Goal: Task Accomplishment & Management: Complete application form

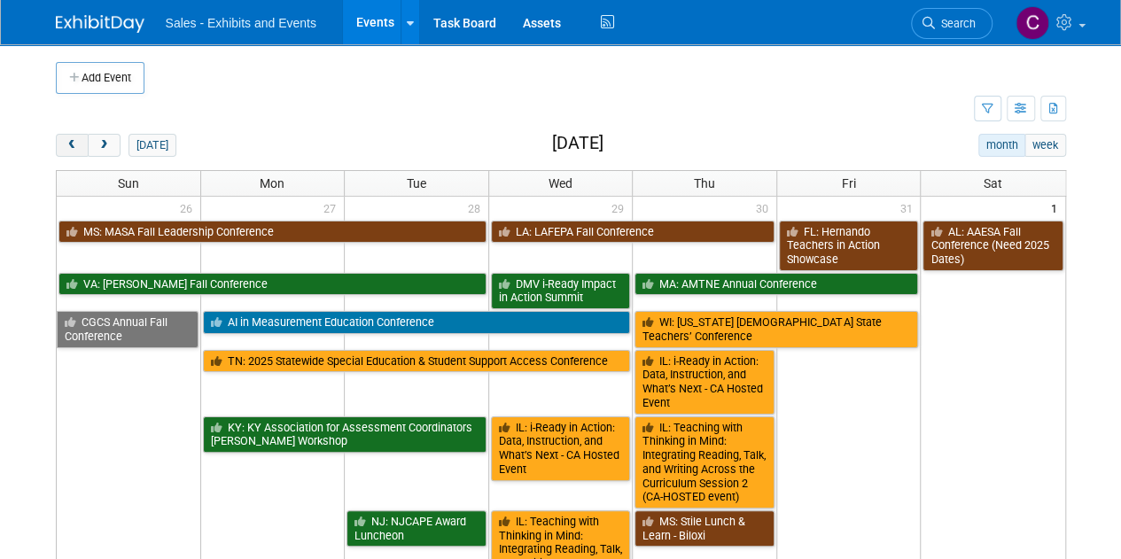
click at [70, 134] on button "prev" at bounding box center [72, 145] width 33 height 23
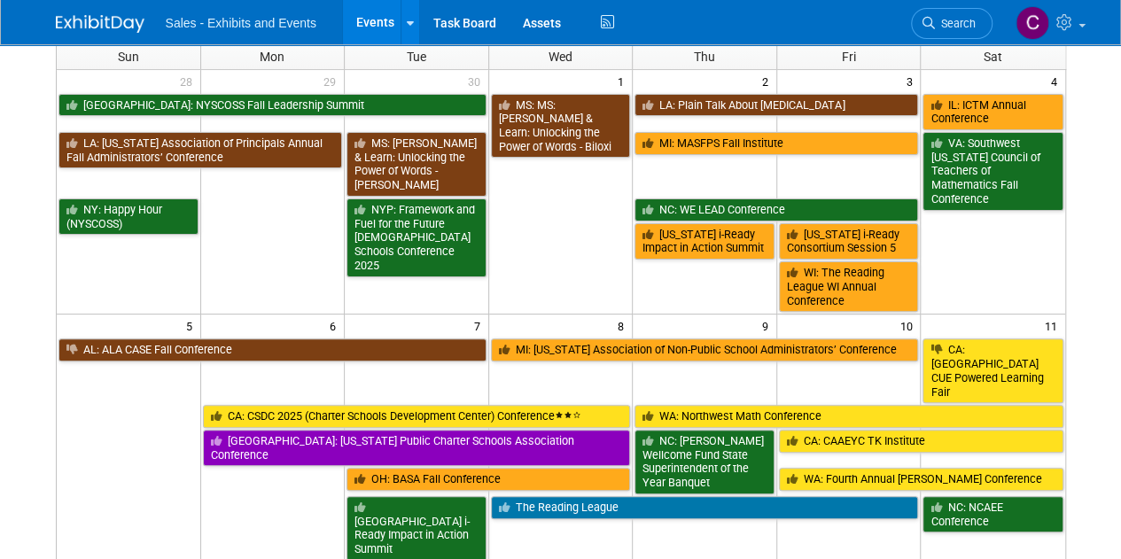
scroll to position [138, 0]
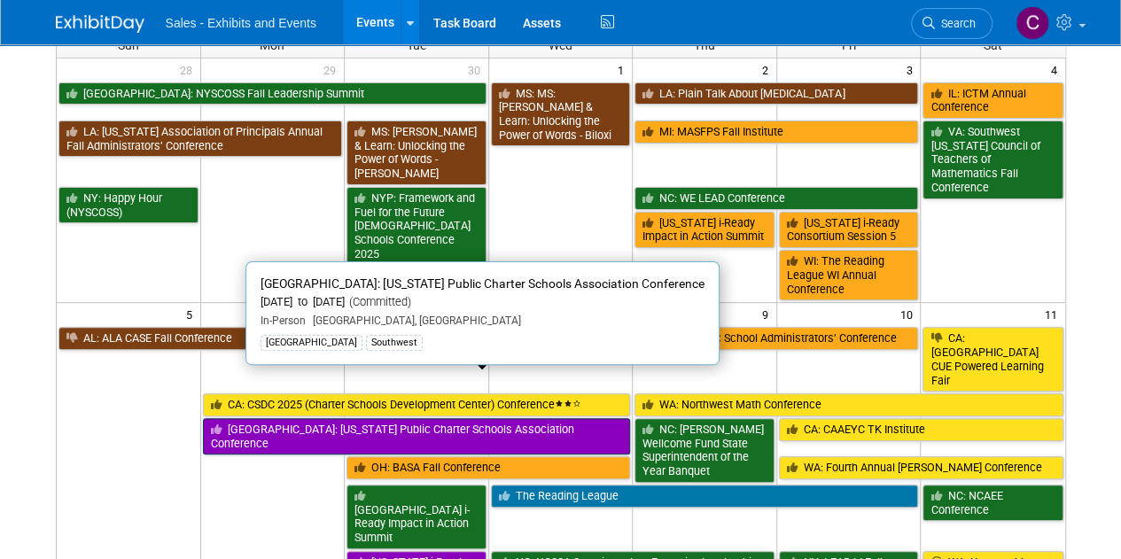
click at [316, 418] on link "[GEOGRAPHIC_DATA]: [US_STATE] Public Charter Schools Association Conference" at bounding box center [417, 436] width 428 height 36
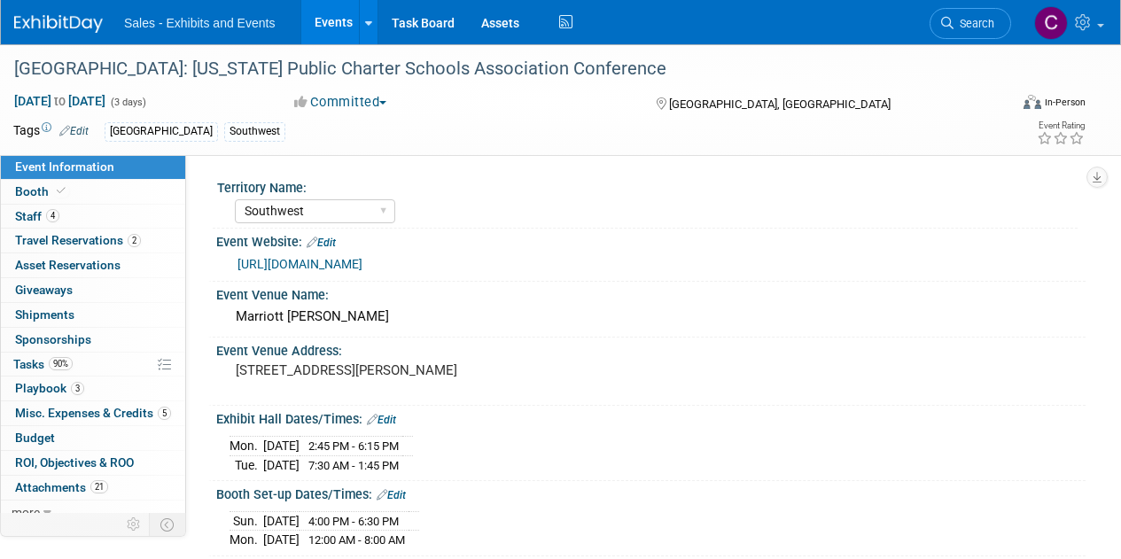
select select "Southwest"
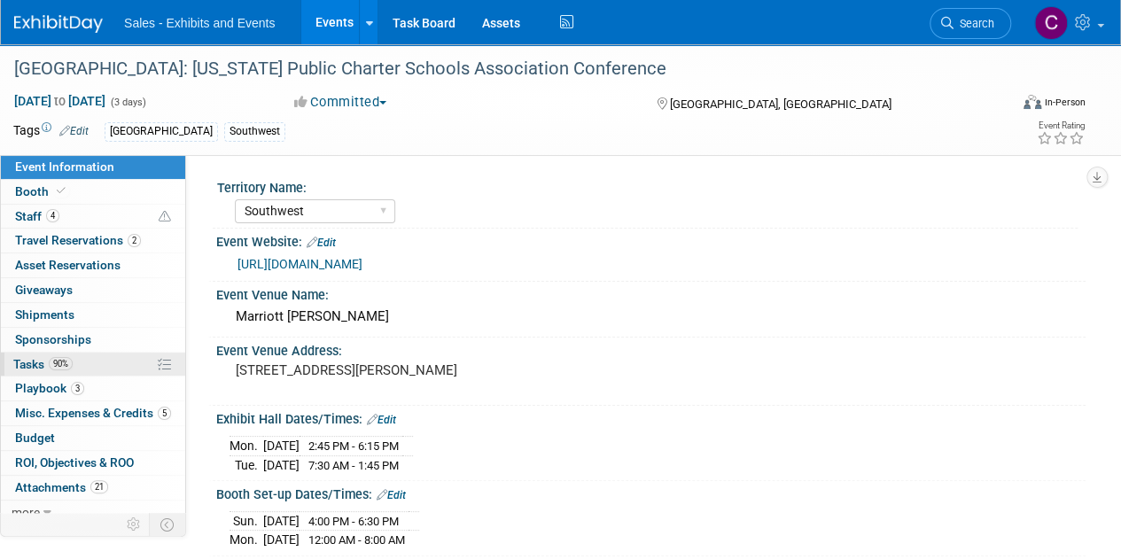
click at [26, 360] on span "Tasks 90%" at bounding box center [42, 364] width 59 height 14
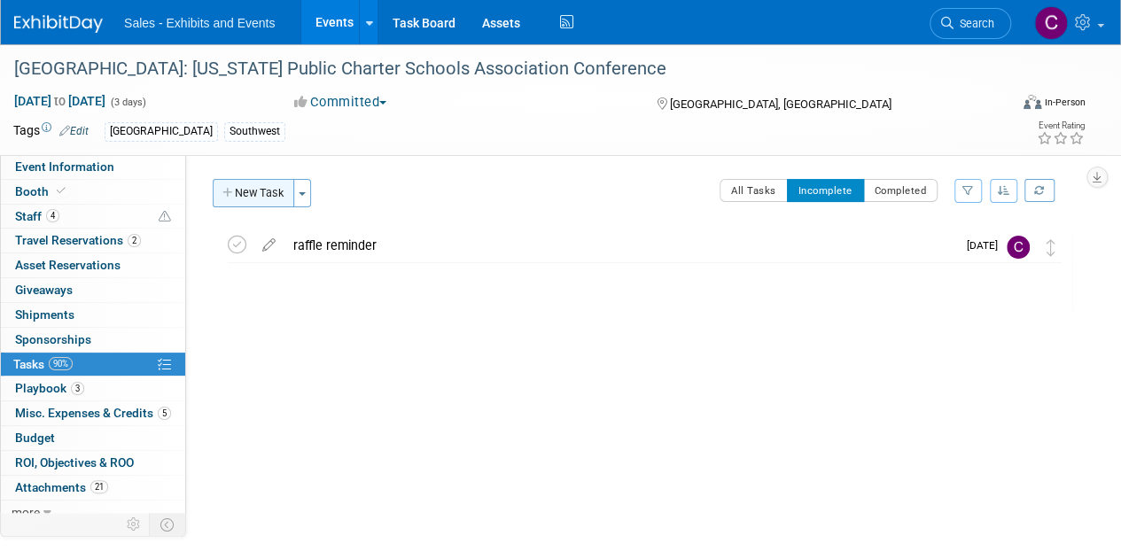
click at [248, 194] on button "New Task" at bounding box center [254, 193] width 82 height 28
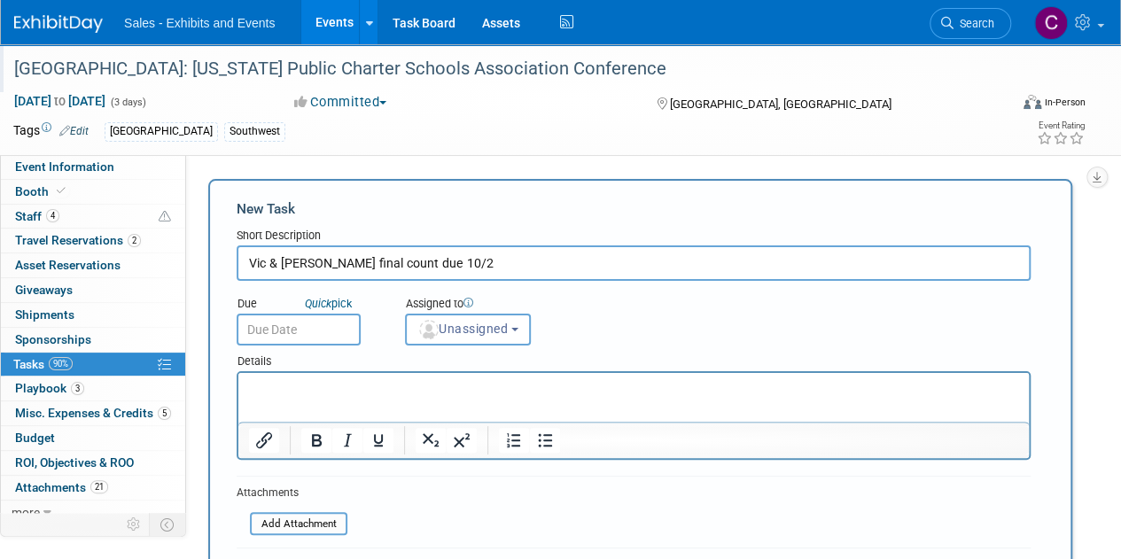
drag, startPoint x: 410, startPoint y: 265, endPoint x: 543, endPoint y: 61, distance: 243.4
click at [413, 263] on input "Vic & [PERSON_NAME] final count due 10/2" at bounding box center [634, 263] width 794 height 35
click at [246, 262] on input "Vic & [PERSON_NAME] final count due [DATE]" at bounding box center [634, 263] width 794 height 35
type input "REMINDER Vic & [PERSON_NAME] final count due [DATE]"
click at [311, 332] on input "text" at bounding box center [299, 330] width 124 height 32
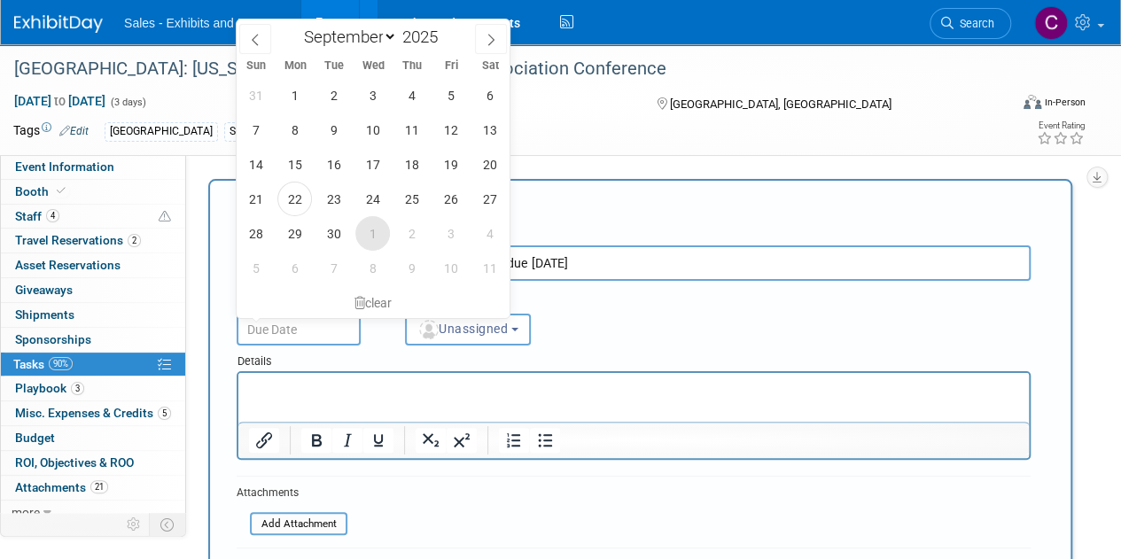
click at [374, 228] on span "1" at bounding box center [372, 233] width 35 height 35
type input "[DATE]"
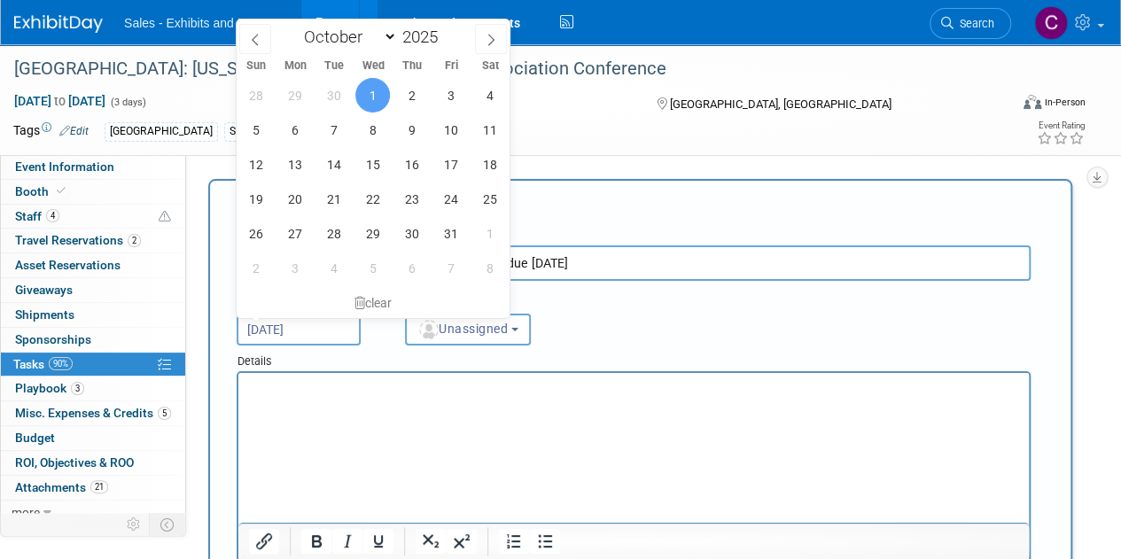
scroll to position [15, 0]
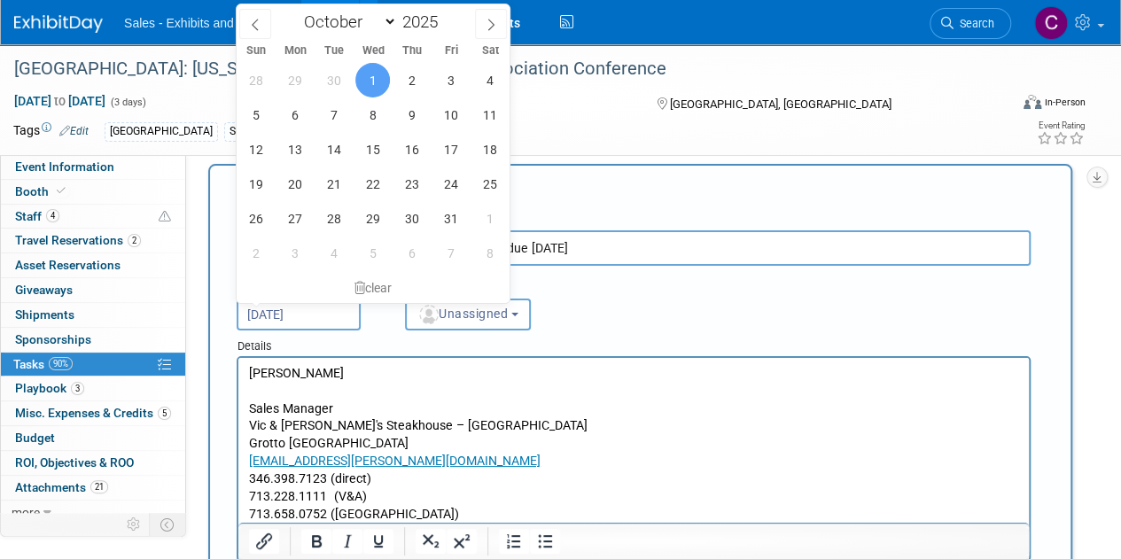
click at [295, 390] on p "Rich Text Area. Press ALT-0 for help." at bounding box center [634, 392] width 770 height 18
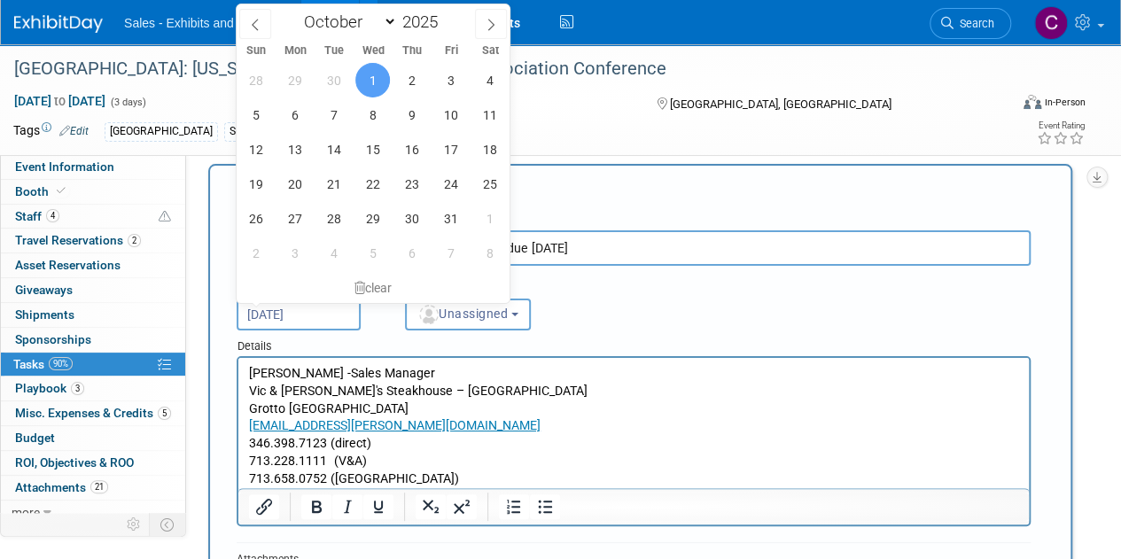
scroll to position [98, 0]
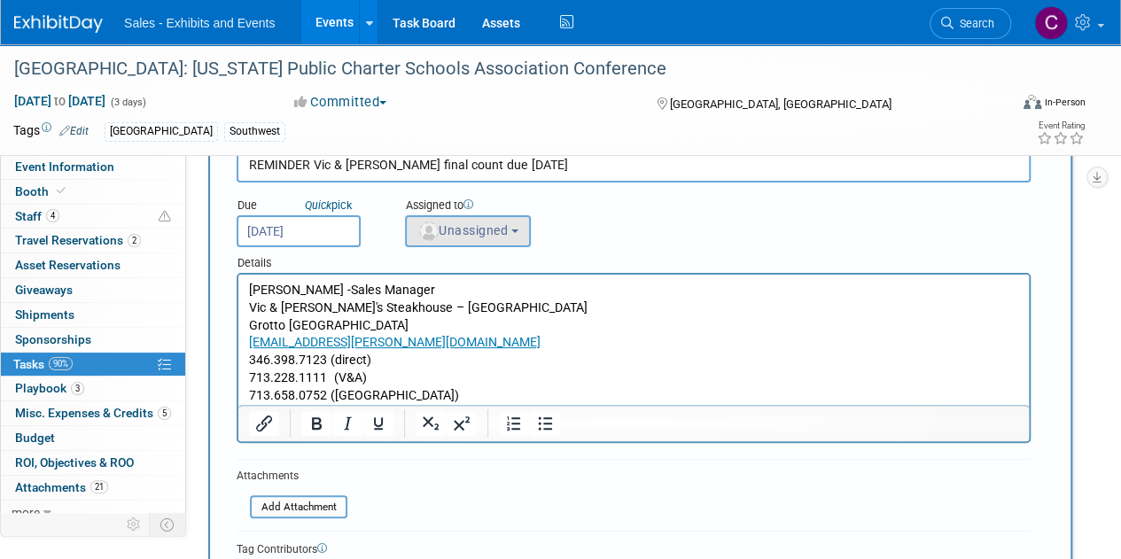
click at [479, 230] on span "Unassigned" at bounding box center [463, 230] width 90 height 14
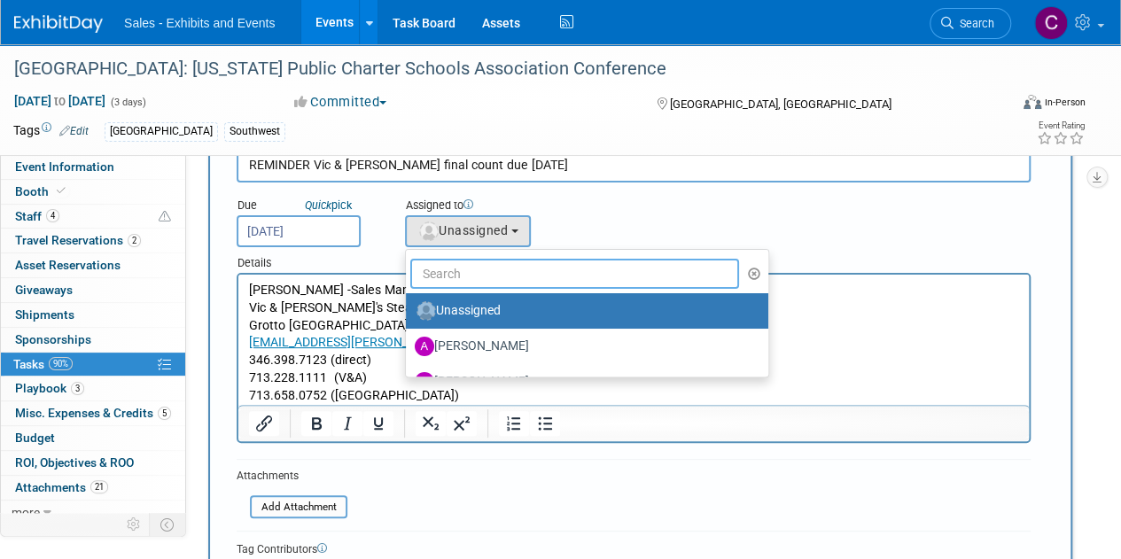
click at [494, 279] on input "text" at bounding box center [574, 274] width 329 height 30
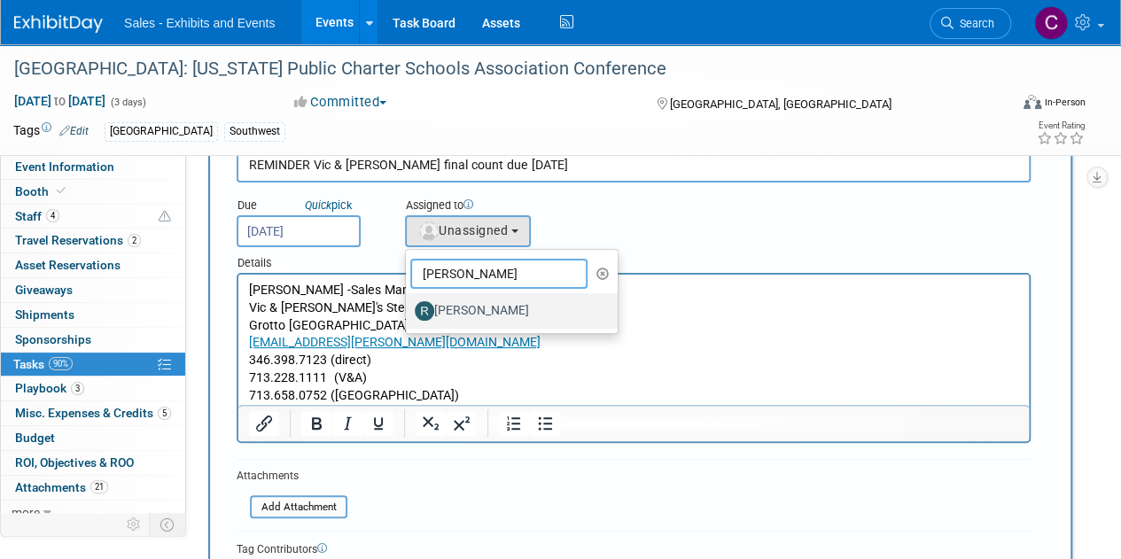
type input "[PERSON_NAME]"
click at [507, 301] on label "[PERSON_NAME]" at bounding box center [507, 311] width 185 height 28
click at [409, 303] on input "[PERSON_NAME]" at bounding box center [403, 309] width 12 height 12
select select "e54f48ea-d503-4e56-99c1-793d9c8f2444"
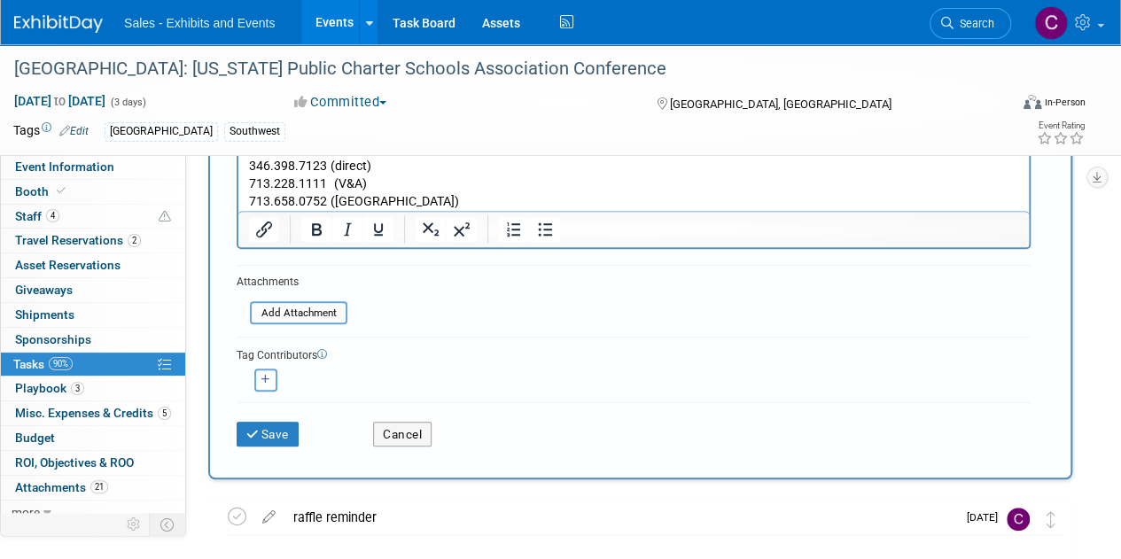
scroll to position [295, 0]
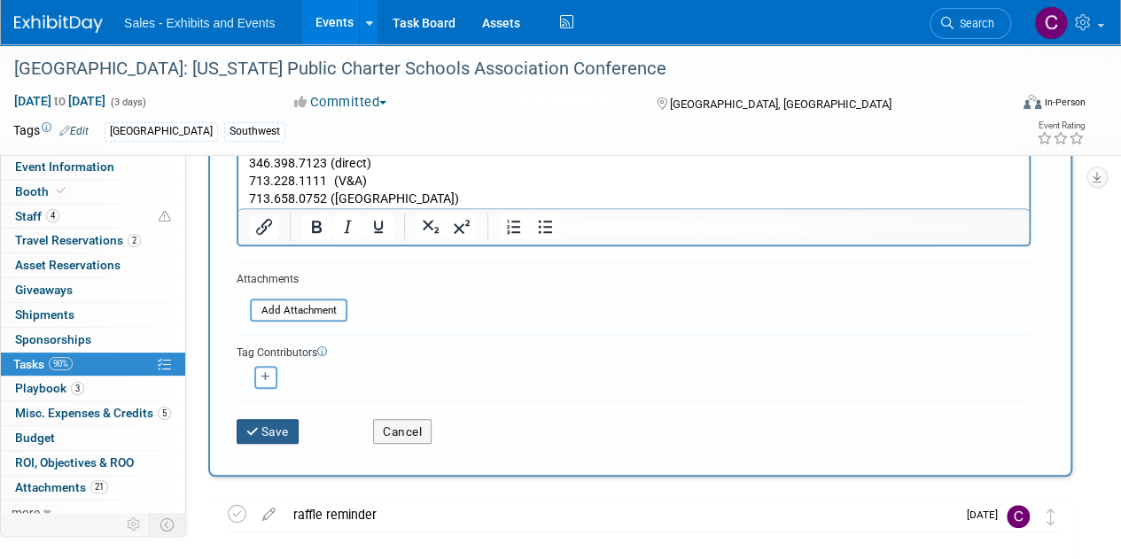
click at [289, 430] on button "Save" at bounding box center [268, 431] width 62 height 25
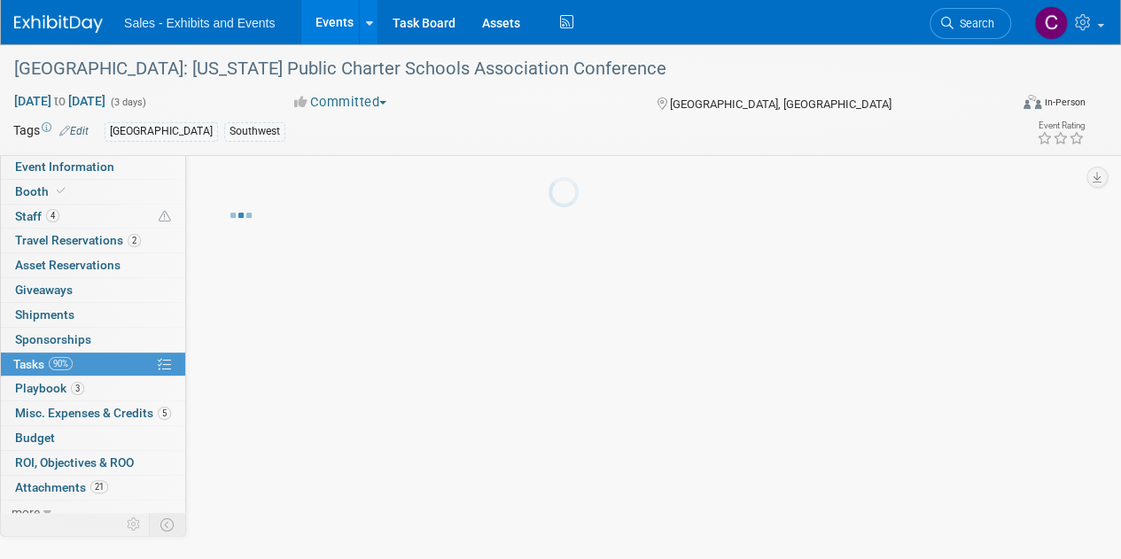
scroll to position [0, 0]
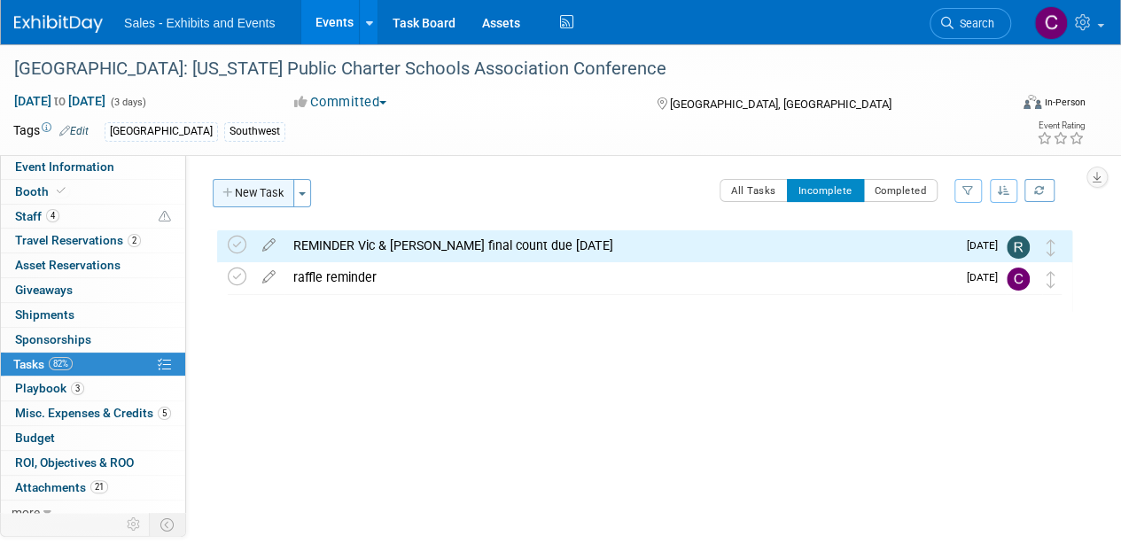
click at [262, 188] on button "New Task" at bounding box center [254, 193] width 82 height 28
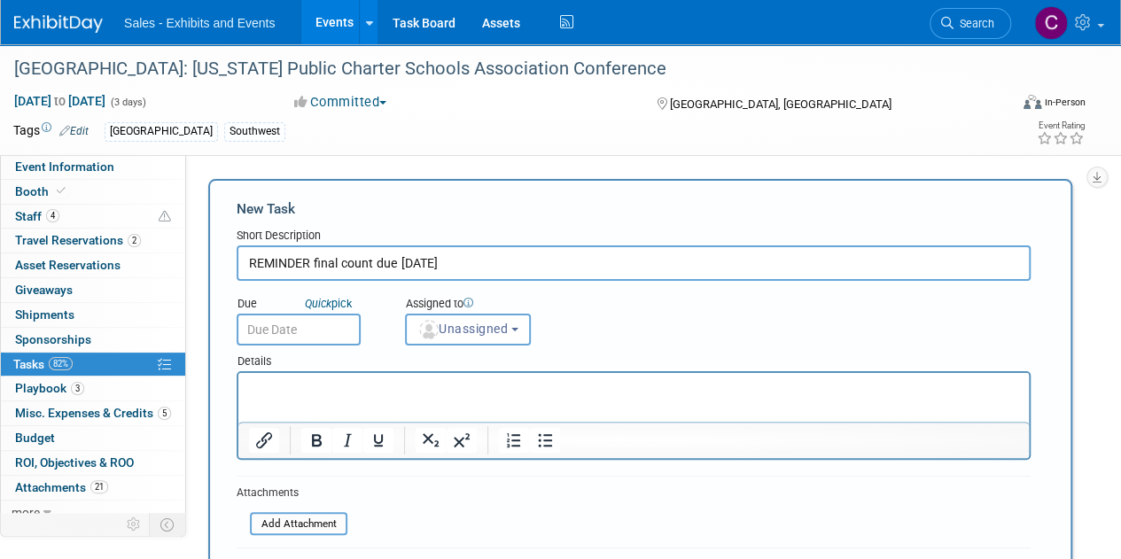
click at [315, 261] on input "REMINDER final count due [DATE]" at bounding box center [634, 263] width 794 height 35
type input "REMINDER The Grove final count due [DATE]"
click at [348, 325] on input "text" at bounding box center [299, 330] width 124 height 32
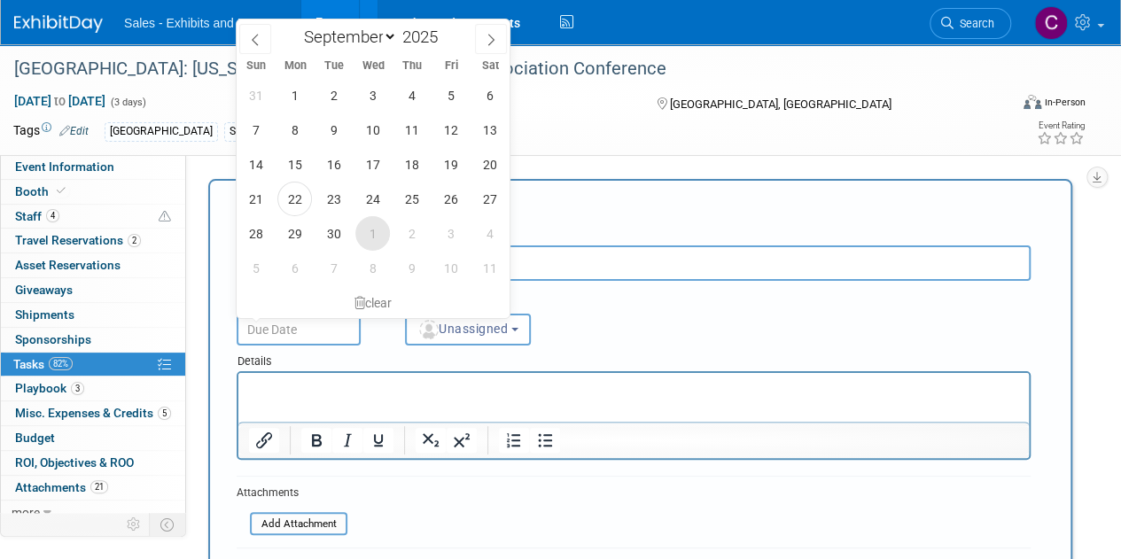
click at [371, 230] on span "1" at bounding box center [372, 233] width 35 height 35
type input "[DATE]"
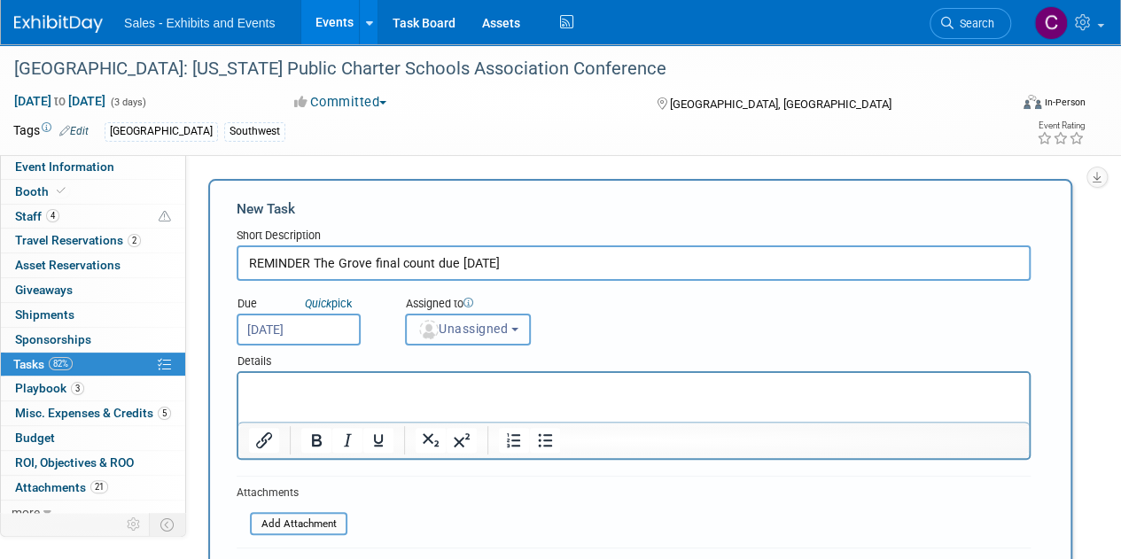
click at [447, 332] on span "Unassigned" at bounding box center [463, 329] width 90 height 14
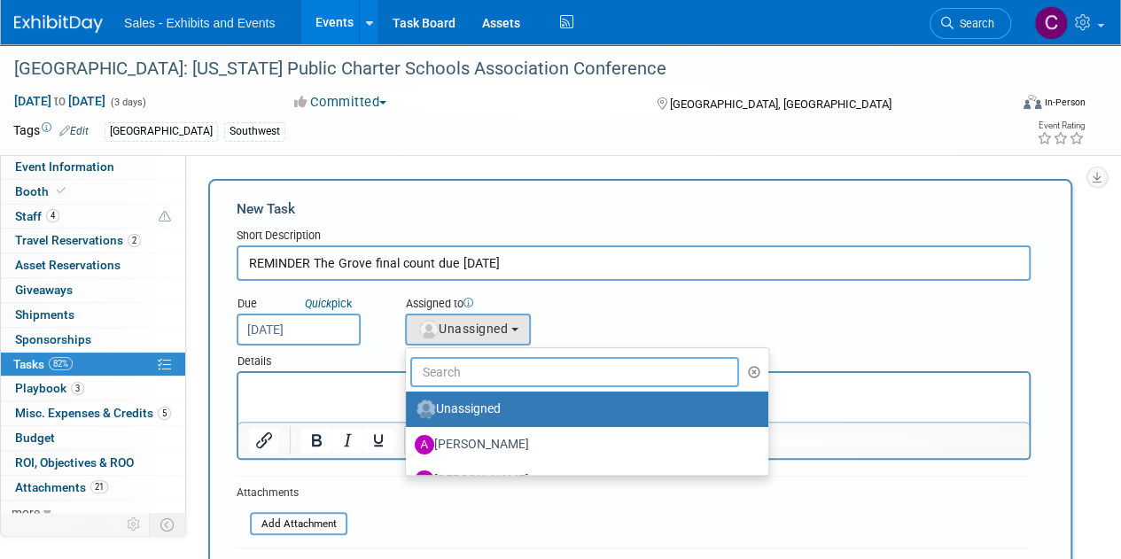
click at [467, 373] on input "text" at bounding box center [574, 372] width 329 height 30
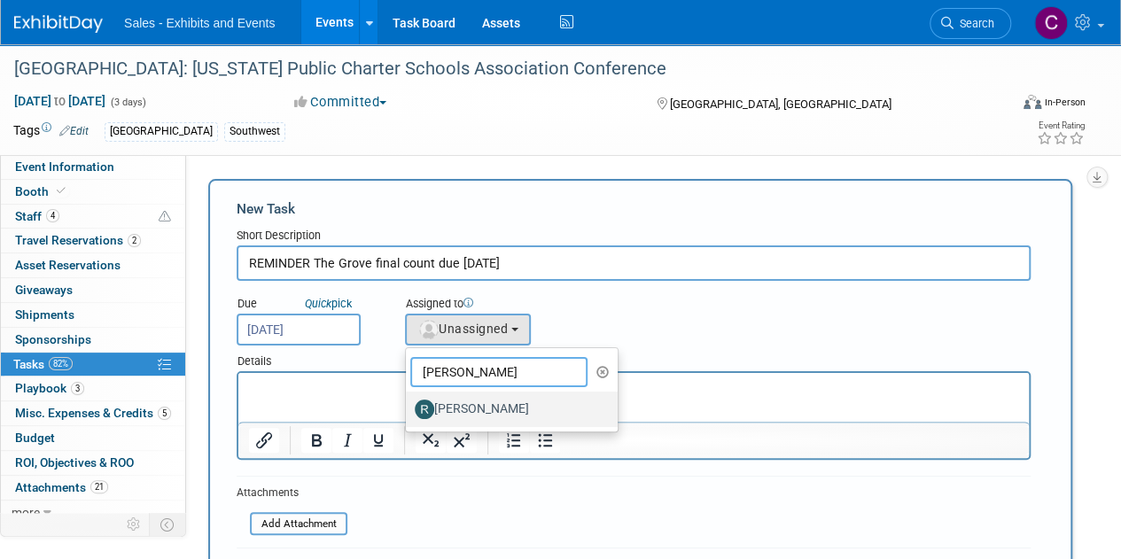
type input "[PERSON_NAME]"
drag, startPoint x: 528, startPoint y: 402, endPoint x: 237, endPoint y: 46, distance: 459.8
click at [528, 402] on label "[PERSON_NAME]" at bounding box center [507, 409] width 185 height 28
click at [409, 402] on input "[PERSON_NAME]" at bounding box center [403, 408] width 12 height 12
select select "e54f48ea-d503-4e56-99c1-793d9c8f2444"
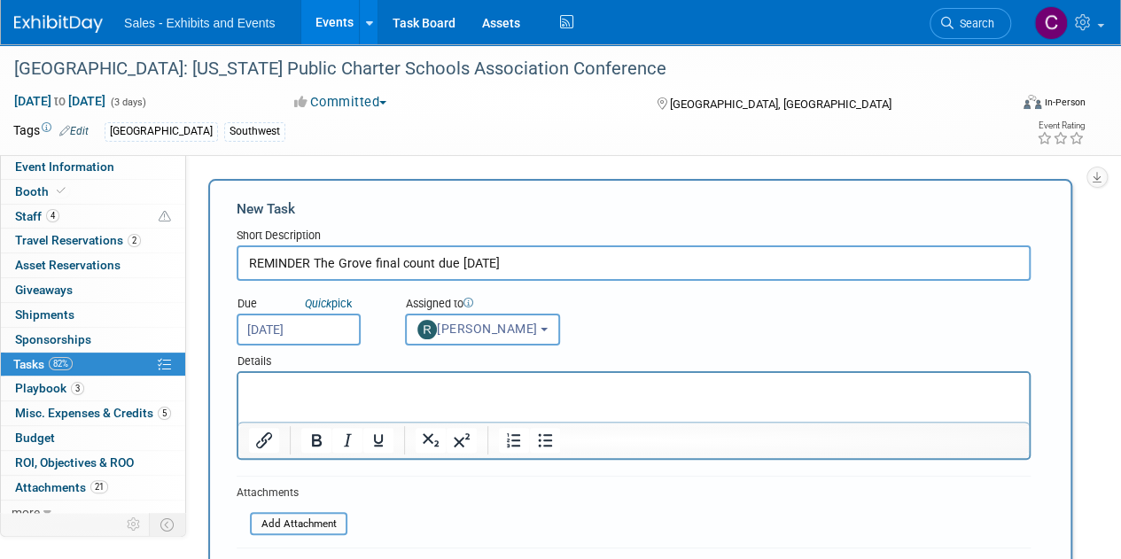
scroll to position [49, 0]
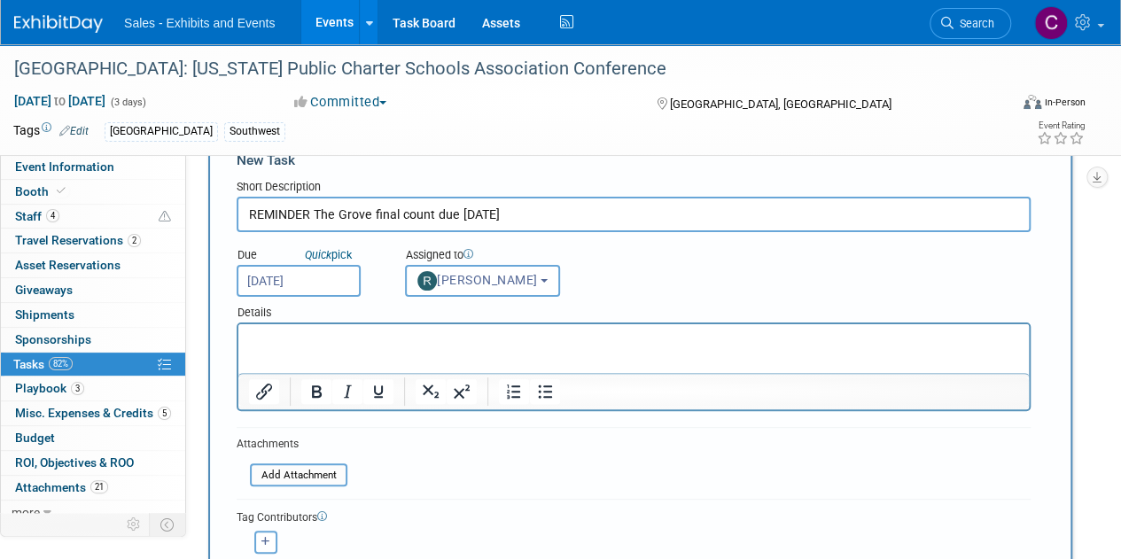
click at [358, 348] on p "Rich Text Area. Press ALT-0 for help." at bounding box center [634, 341] width 770 height 18
paste body "Rich Text Area. Press ALT-0 for help."
click at [482, 340] on p "Catt Valance: [EMAIL_ADDRESS][DOMAIN_NAME]" at bounding box center [634, 341] width 770 height 18
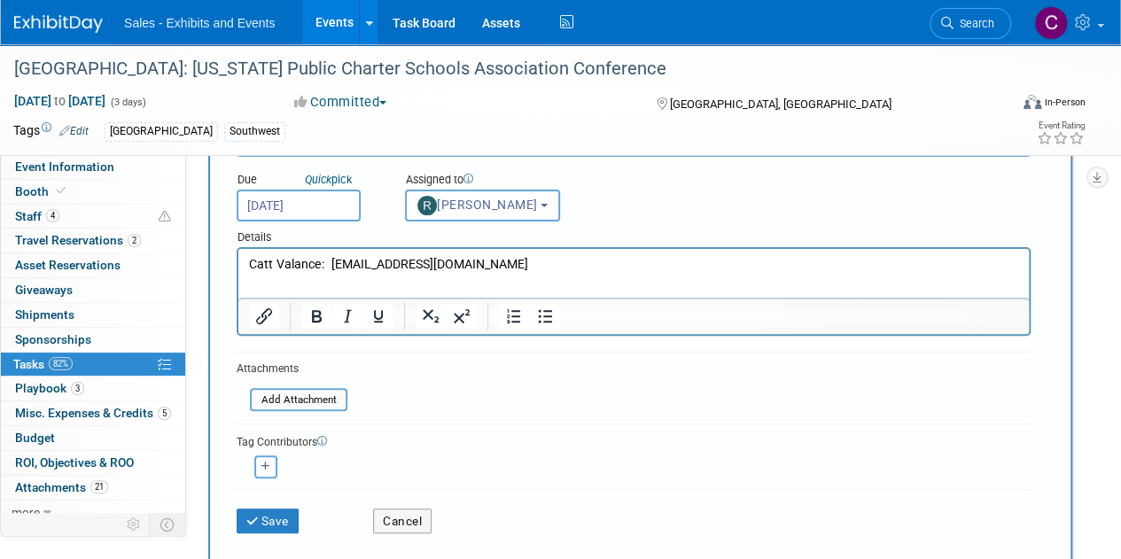
scroll to position [145, 0]
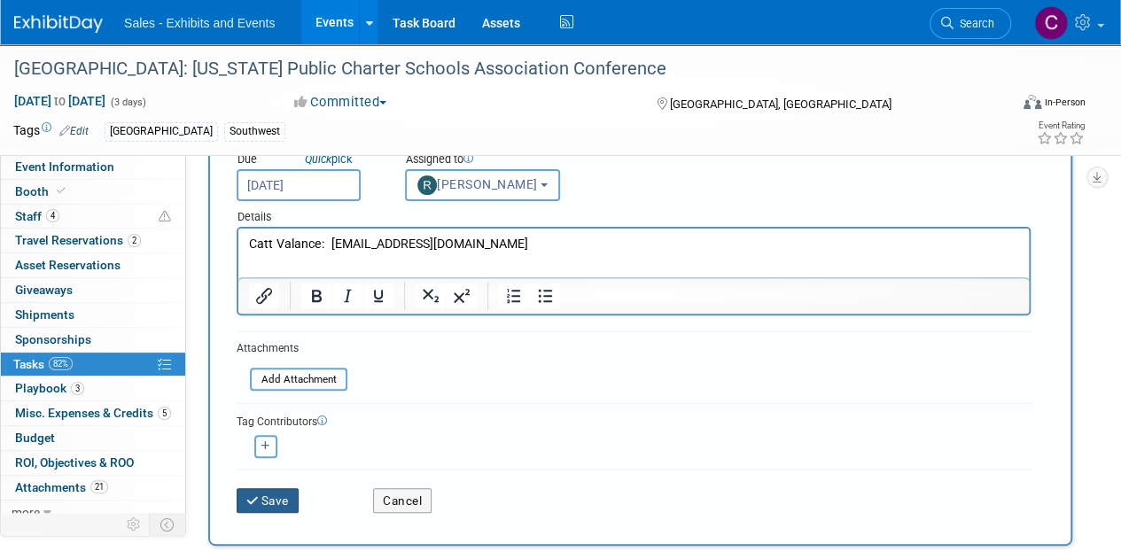
click at [290, 490] on button "Save" at bounding box center [268, 500] width 62 height 25
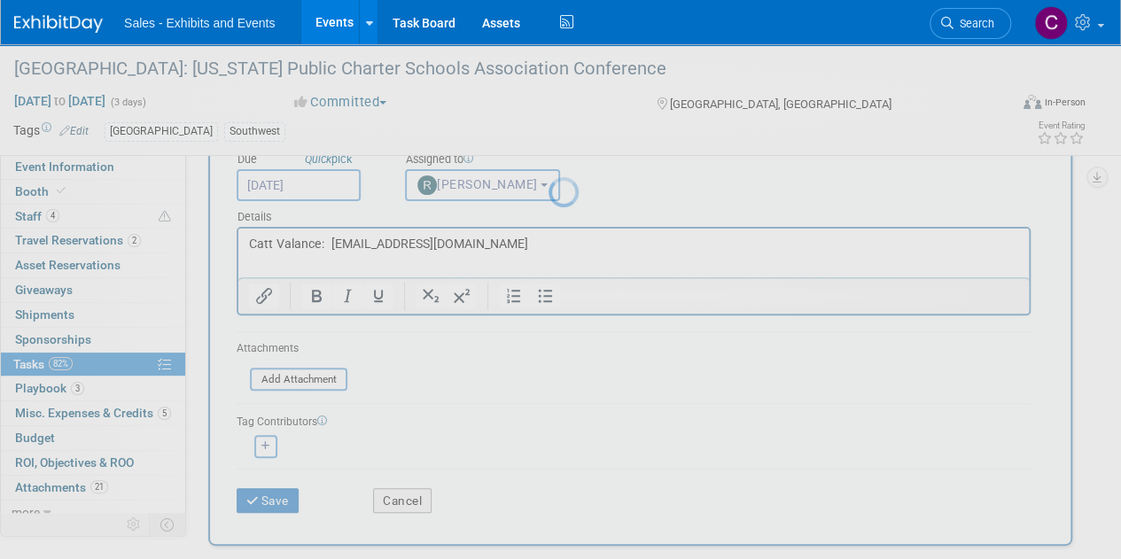
scroll to position [0, 0]
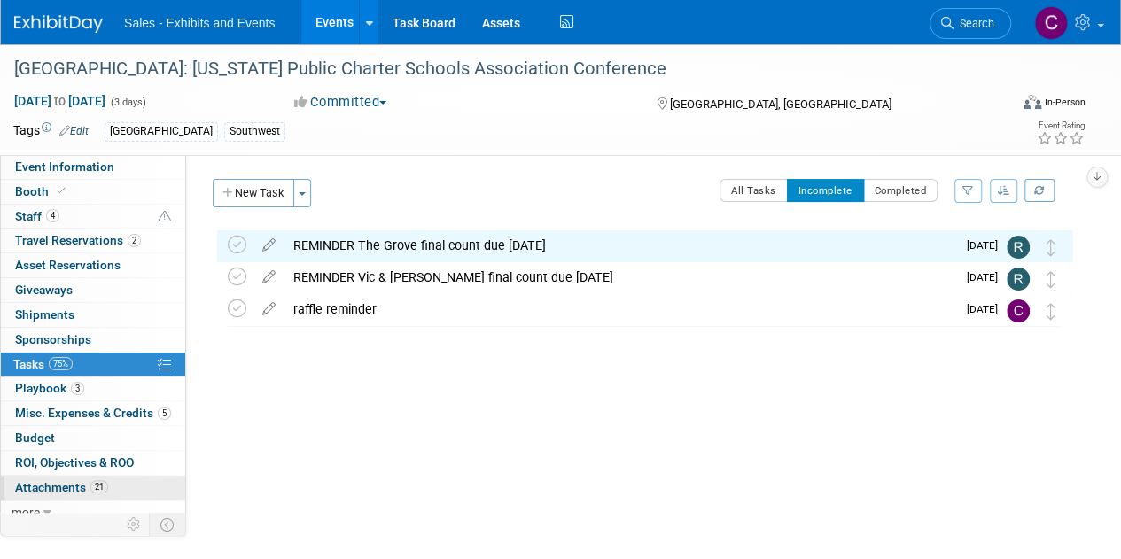
click at [29, 484] on span "Attachments 21" at bounding box center [61, 488] width 93 height 14
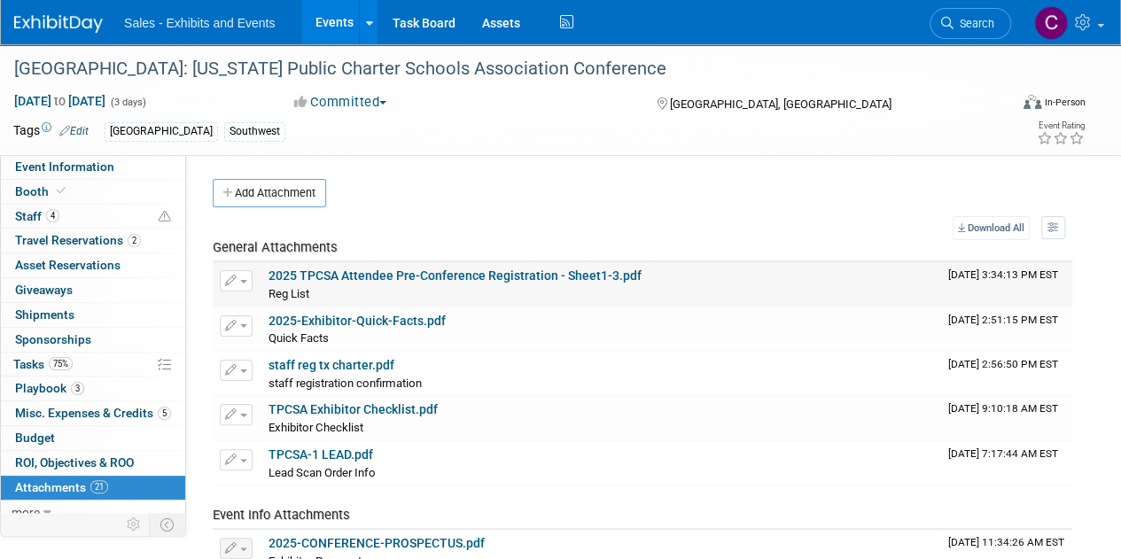
click at [422, 292] on div "Reg List Reg List X" at bounding box center [602, 294] width 666 height 18
click at [411, 279] on link "2025 TPCSA Attendee Pre-Conference Registration - Sheet1-3.pdf" at bounding box center [455, 276] width 373 height 14
